Goal: Information Seeking & Learning: Find specific fact

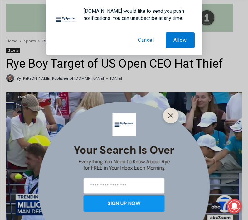
scroll to position [133, 0]
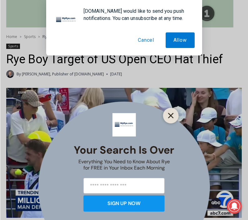
click at [166, 112] on button "Close" at bounding box center [170, 115] width 9 height 9
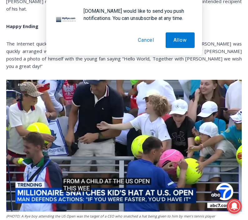
scroll to position [492, 0]
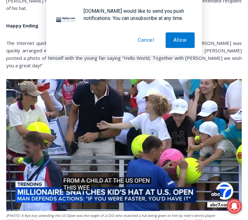
click at [116, 189] on img at bounding box center [123, 145] width 235 height 132
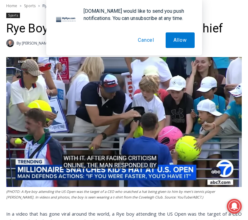
scroll to position [164, 0]
click at [117, 149] on img at bounding box center [123, 122] width 235 height 130
click at [210, 171] on img at bounding box center [123, 122] width 235 height 130
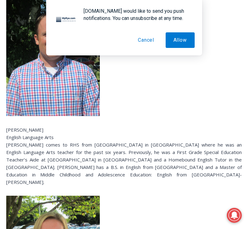
scroll to position [716, 0]
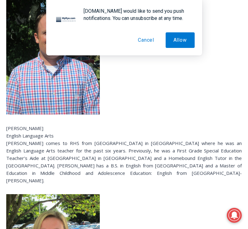
click at [60, 156] on p "[PERSON_NAME] English Language Arts [PERSON_NAME] comes to RHS from [GEOGRAPHIC…" at bounding box center [123, 155] width 235 height 60
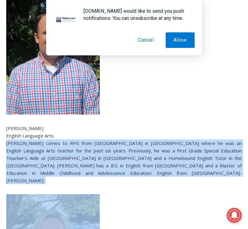
click at [60, 156] on p "[PERSON_NAME] English Language Arts [PERSON_NAME] comes to RHS from [GEOGRAPHIC…" at bounding box center [123, 155] width 235 height 60
copy div "[PERSON_NAME] comes to RHS from [GEOGRAPHIC_DATA] in [GEOGRAPHIC_DATA] where he…"
click at [142, 41] on button "Cancel" at bounding box center [146, 40] width 32 height 16
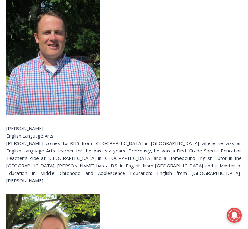
click at [238, 0] on link at bounding box center [123, 52] width 235 height 125
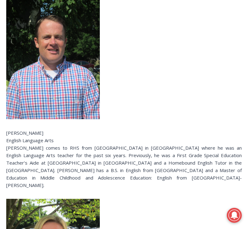
scroll to position [718, 0]
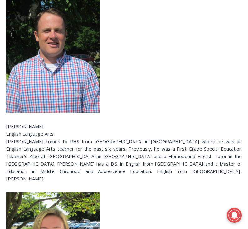
copy p "[PERSON_NAME] comes to RHS from [GEOGRAPHIC_DATA] in [GEOGRAPHIC_DATA] where he…"
drag, startPoint x: 7, startPoint y: 142, endPoint x: 209, endPoint y: 172, distance: 204.9
click at [209, 172] on p "[PERSON_NAME] English Language Arts [PERSON_NAME] comes to RHS from [GEOGRAPHIC…" at bounding box center [123, 153] width 235 height 60
